Goal: Communication & Community: Answer question/provide support

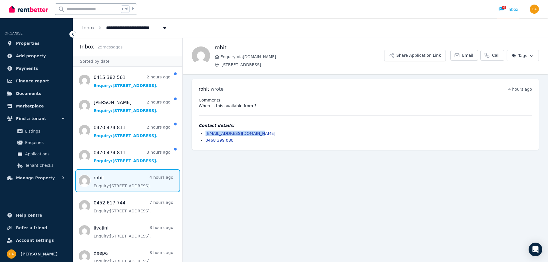
drag, startPoint x: 256, startPoint y: 133, endPoint x: 206, endPoint y: 132, distance: 50.5
click at [206, 132] on li "[EMAIL_ADDRESS][DOMAIN_NAME]" at bounding box center [368, 134] width 326 height 6
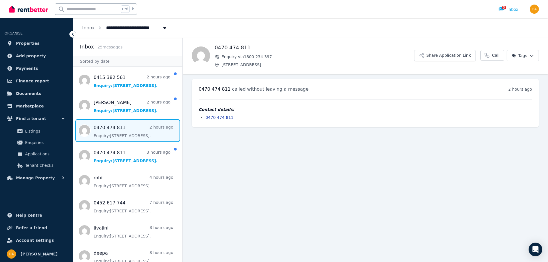
click at [109, 128] on span "Message list" at bounding box center [127, 130] width 109 height 23
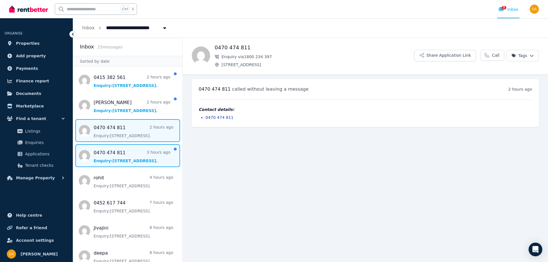
click at [100, 153] on span "Message list" at bounding box center [127, 155] width 109 height 23
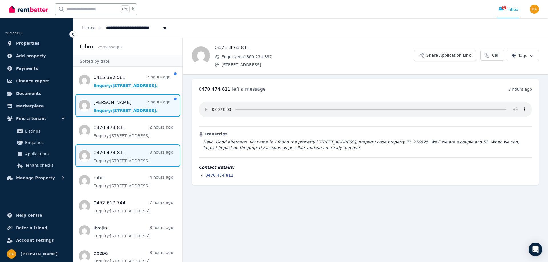
click at [110, 109] on span "Message list" at bounding box center [127, 105] width 109 height 23
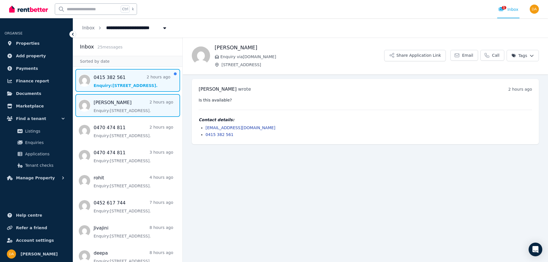
click at [105, 81] on span "Message list" at bounding box center [127, 80] width 109 height 23
